Goal: Information Seeking & Learning: Compare options

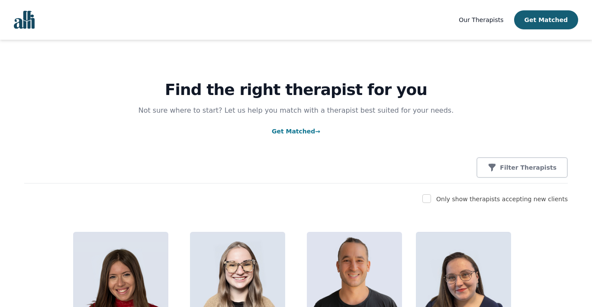
scroll to position [4909, 0]
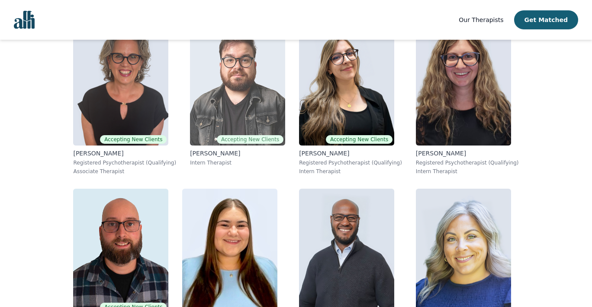
click at [253, 101] on img at bounding box center [237, 83] width 95 height 125
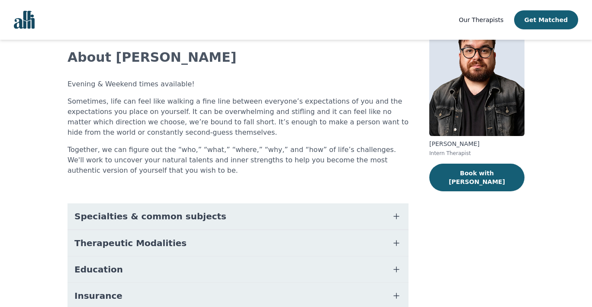
scroll to position [21, 0]
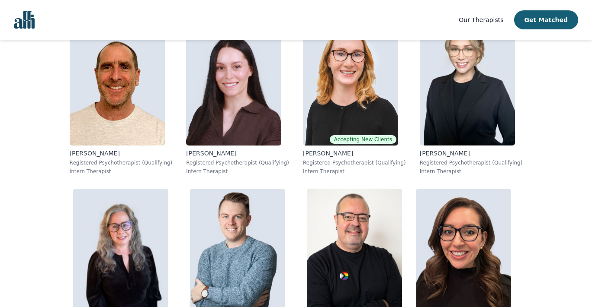
scroll to position [4070, 0]
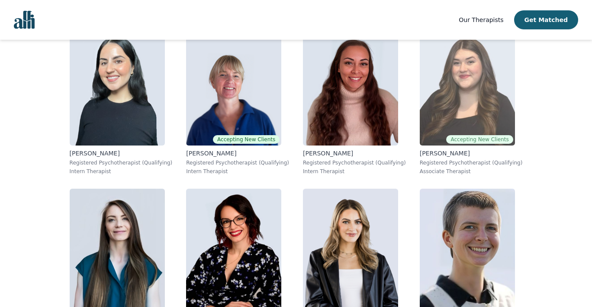
click at [450, 112] on img at bounding box center [466, 83] width 95 height 125
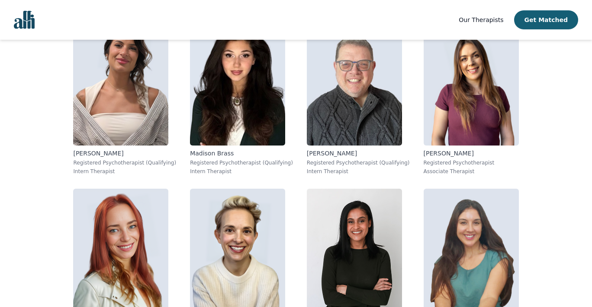
scroll to position [1385, 0]
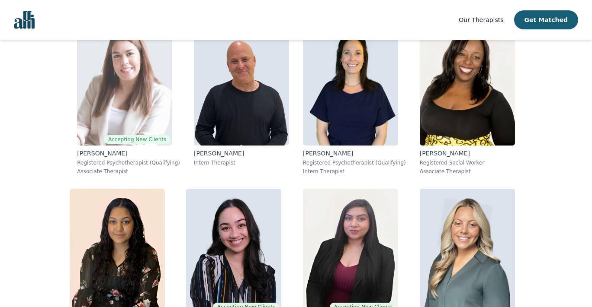
click at [152, 114] on img at bounding box center [124, 83] width 95 height 125
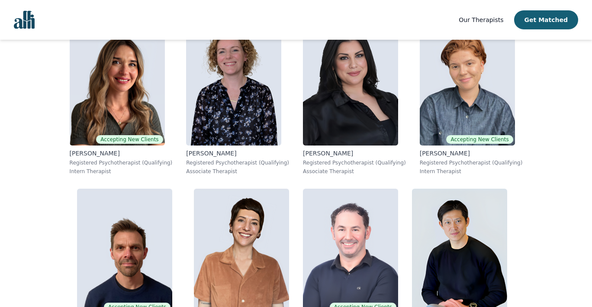
scroll to position [5747, 0]
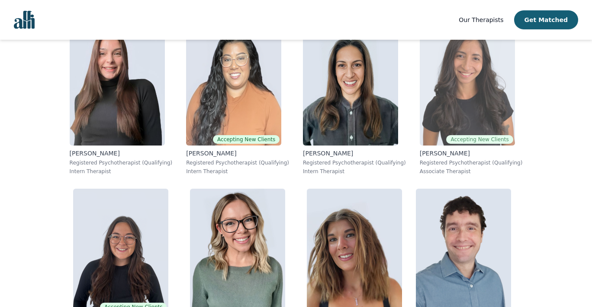
click at [470, 113] on img at bounding box center [466, 83] width 95 height 125
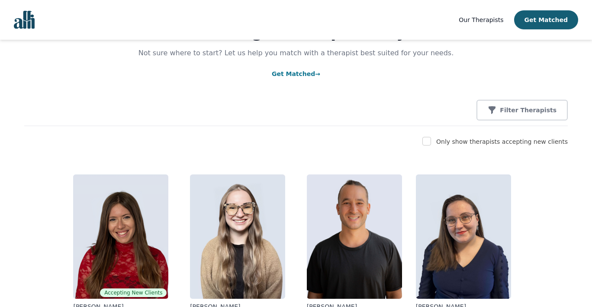
scroll to position [2224, 0]
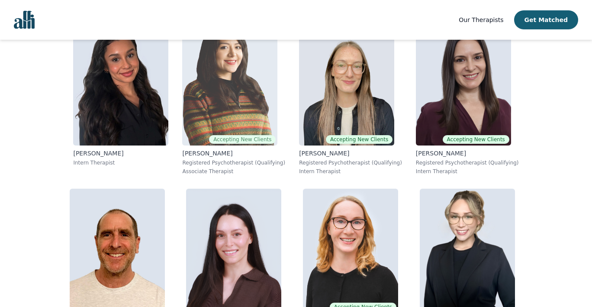
click at [243, 95] on img at bounding box center [229, 83] width 95 height 125
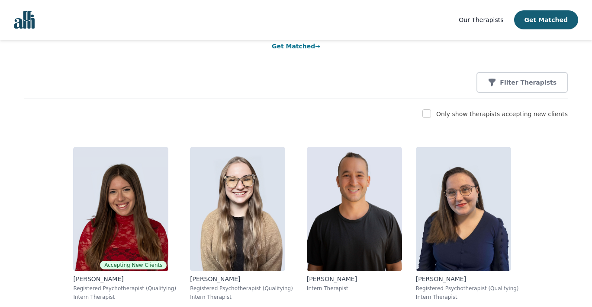
scroll to position [4909, 0]
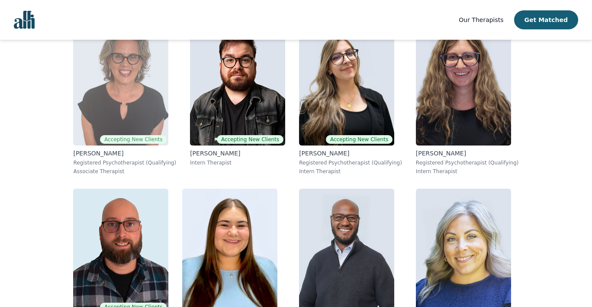
click at [106, 99] on img at bounding box center [120, 83] width 95 height 125
